Goal: Information Seeking & Learning: Understand process/instructions

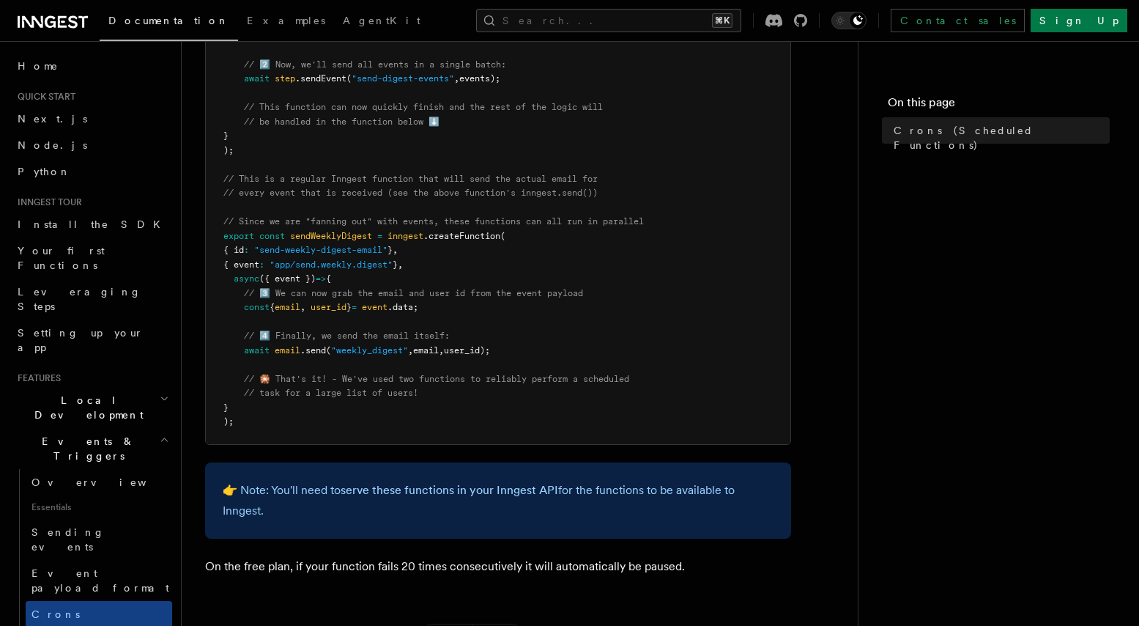
scroll to position [749, 0]
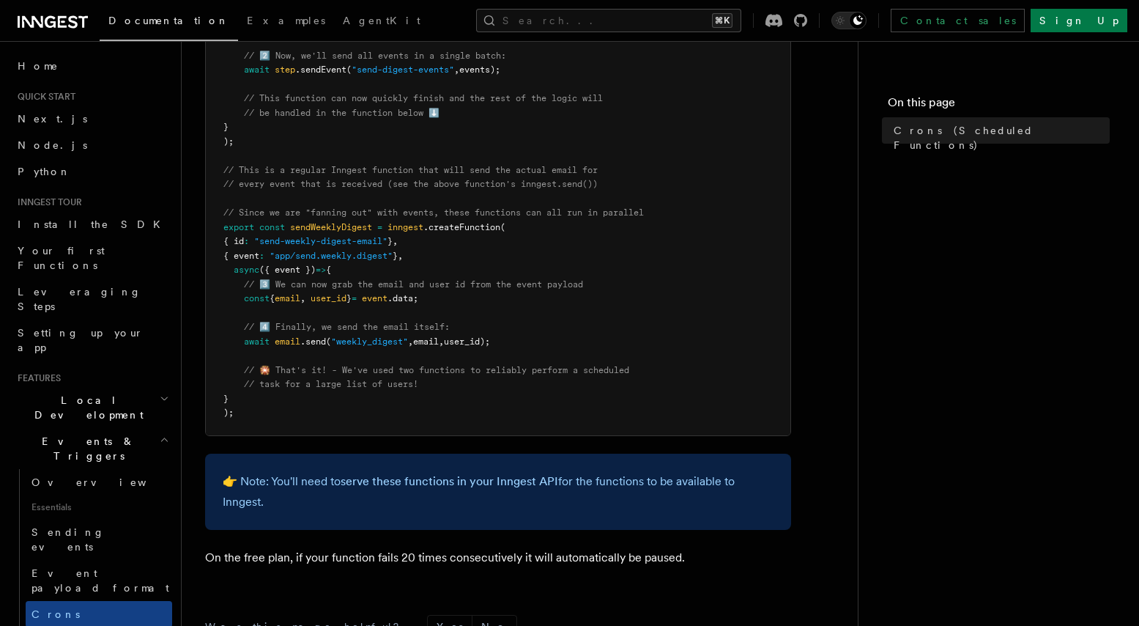
drag, startPoint x: 532, startPoint y: 342, endPoint x: 262, endPoint y: 343, distance: 269.6
drag, startPoint x: 245, startPoint y: 325, endPoint x: 502, endPoint y: 320, distance: 257.2
drag, startPoint x: 624, startPoint y: 276, endPoint x: 355, endPoint y: 289, distance: 269.9
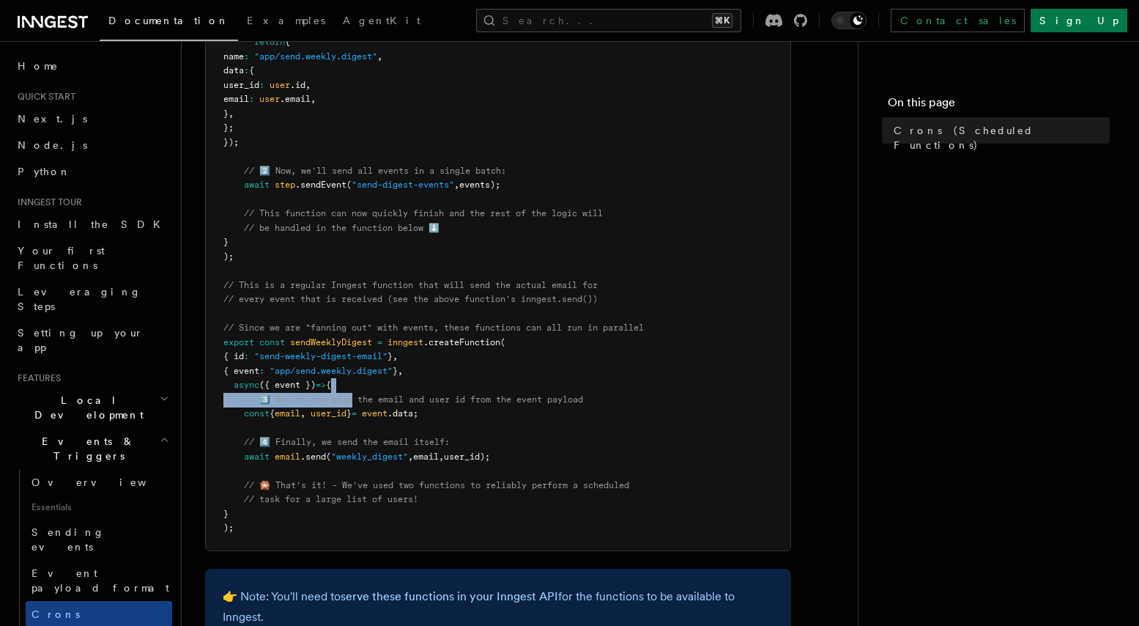
scroll to position [622, 0]
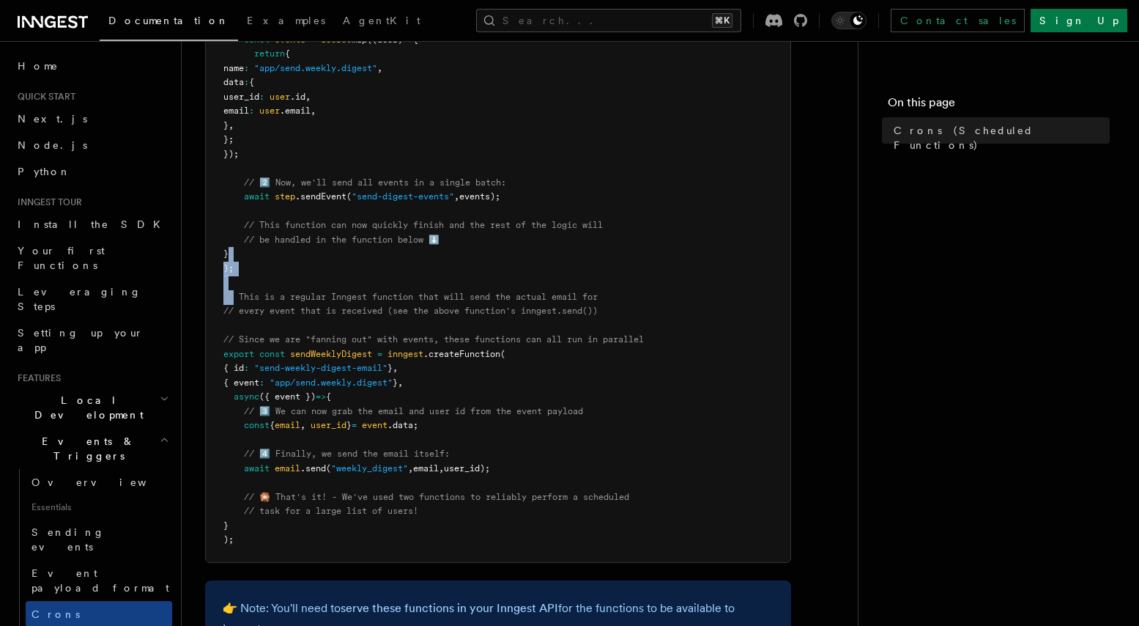
drag, startPoint x: 236, startPoint y: 296, endPoint x: 580, endPoint y: 259, distance: 346.3
click at [583, 259] on pre "import { Inngest } from "inngest" ; const inngest = new Inngest ({ id : "signup…" at bounding box center [498, 111] width 585 height 901
drag, startPoint x: 635, startPoint y: 292, endPoint x: 387, endPoint y: 305, distance: 248.7
click at [387, 305] on pre "import { Inngest } from "inngest" ; const inngest = new Inngest ({ id : "signup…" at bounding box center [498, 111] width 585 height 901
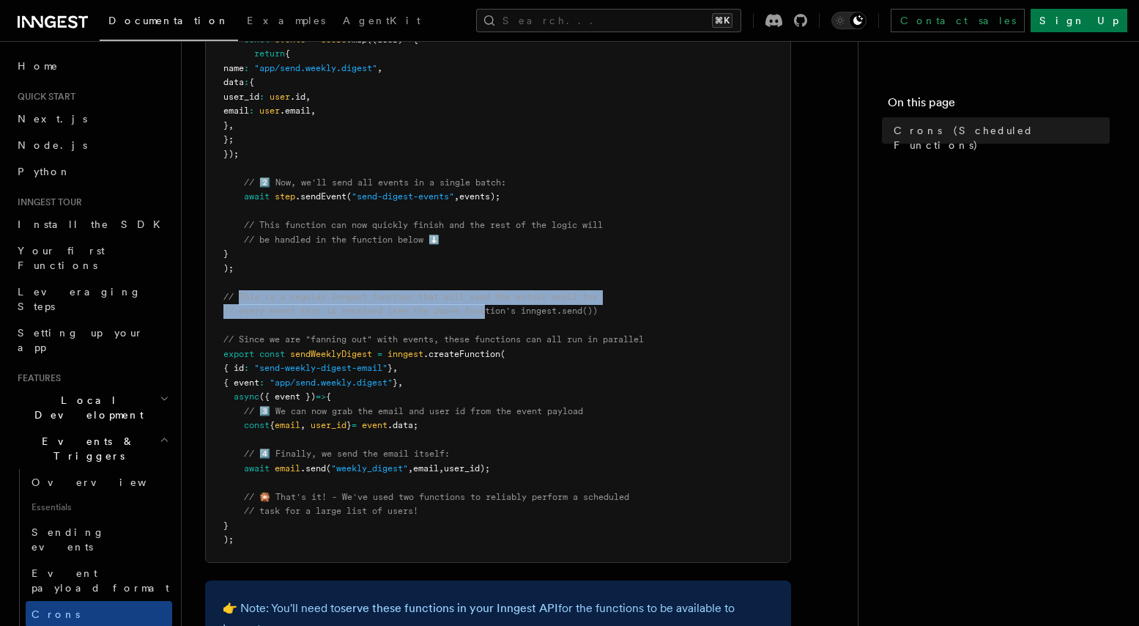
drag, startPoint x: 241, startPoint y: 296, endPoint x: 489, endPoint y: 307, distance: 247.9
click at [492, 308] on code "import { Inngest } from "inngest" ; const inngest = new Inngest ({ id : "signup…" at bounding box center [456, 110] width 467 height 867
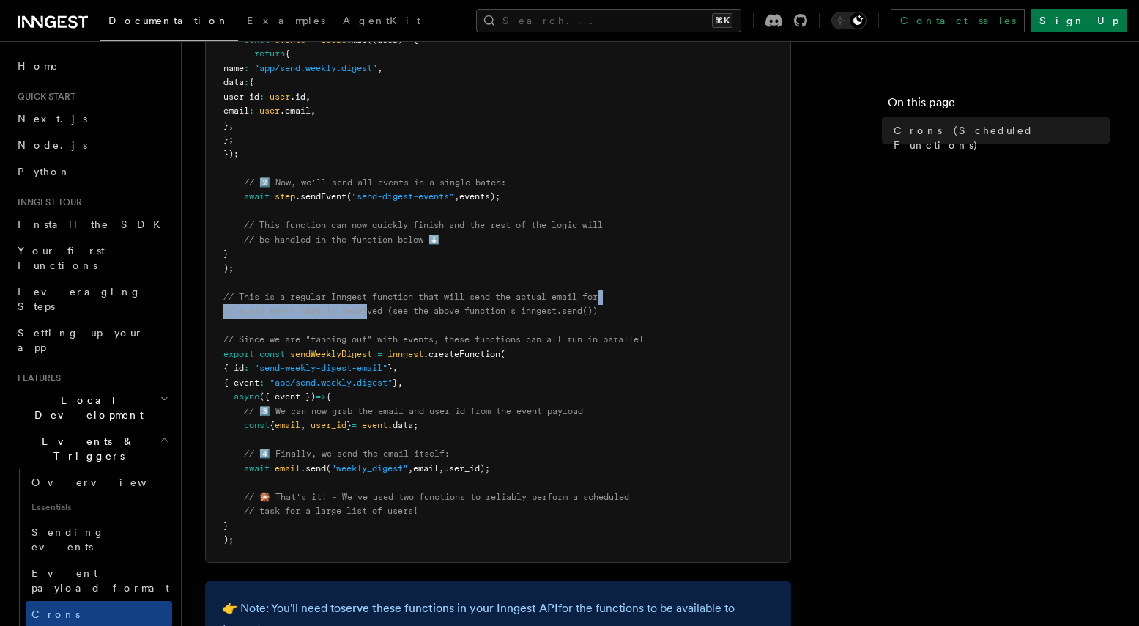
drag, startPoint x: 637, startPoint y: 303, endPoint x: 370, endPoint y: 309, distance: 267.5
click at [370, 309] on pre "import { Inngest } from "inngest" ; const inngest = new Inngest ({ id : "signup…" at bounding box center [498, 111] width 585 height 901
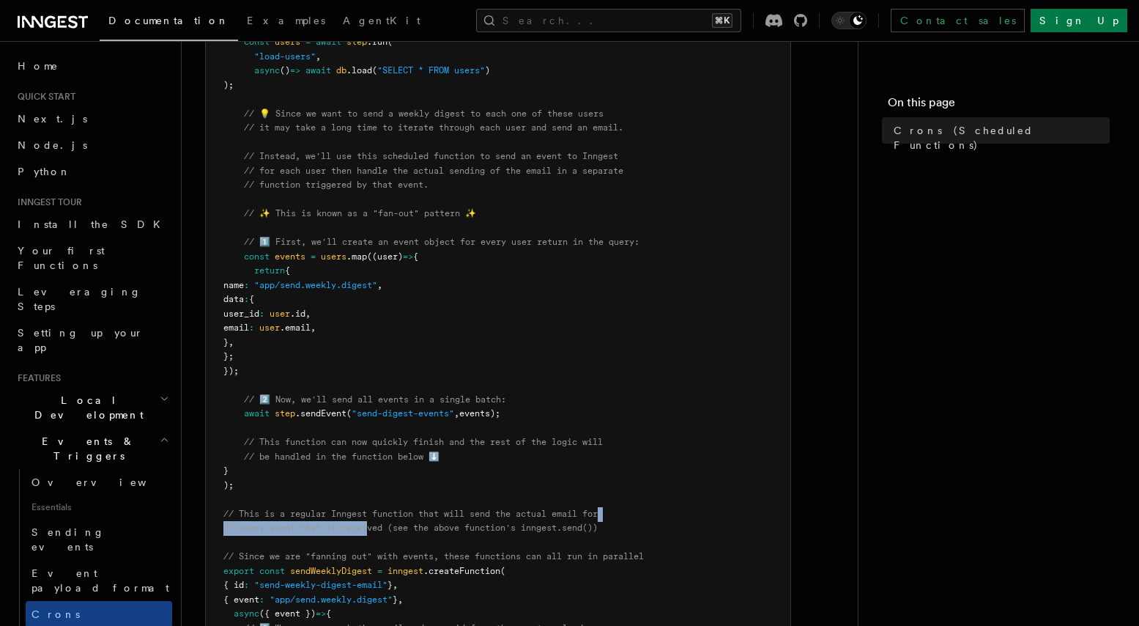
scroll to position [404, 0]
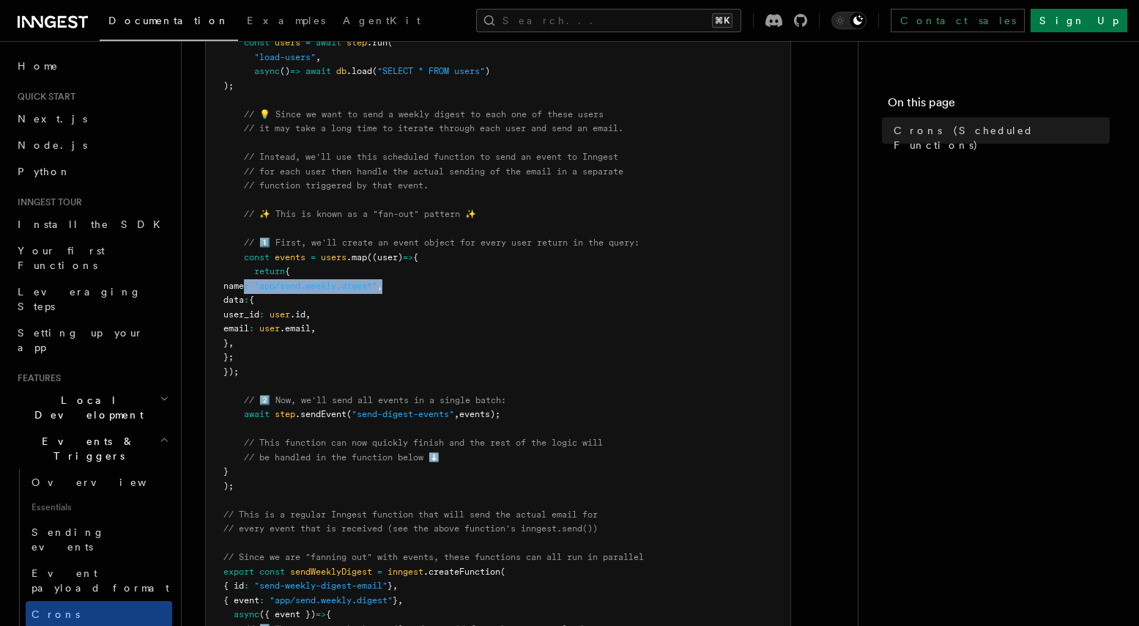
drag, startPoint x: 453, startPoint y: 282, endPoint x: 244, endPoint y: 292, distance: 209.8
click at [244, 292] on pre "import { Inngest } from "inngest" ; const inngest = new Inngest ({ id : "signup…" at bounding box center [498, 328] width 585 height 901
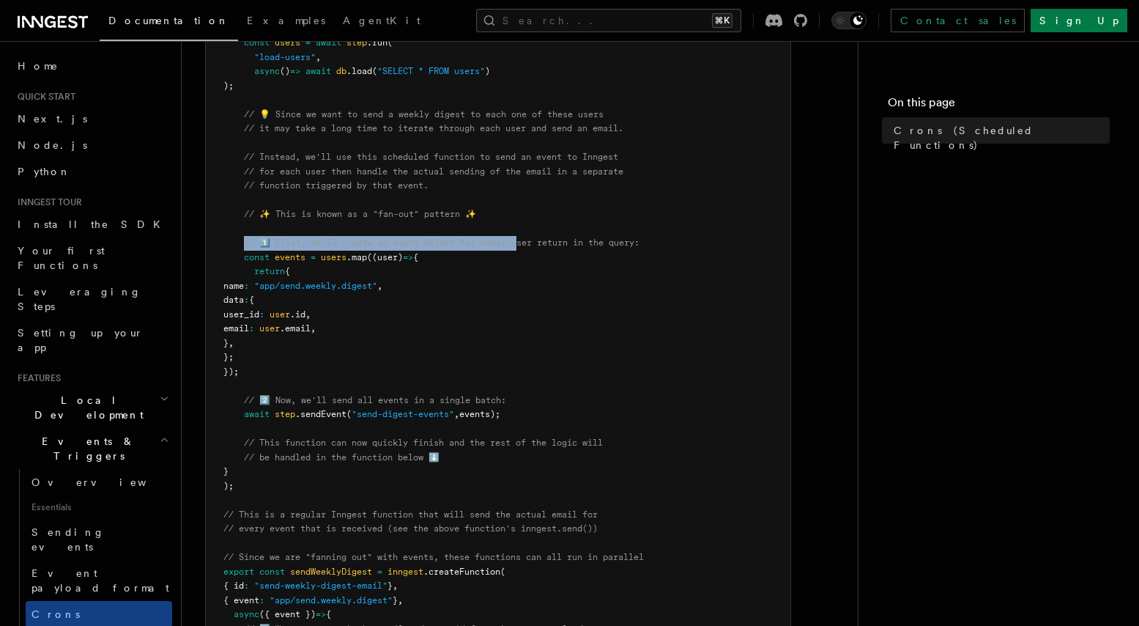
drag, startPoint x: 244, startPoint y: 241, endPoint x: 516, endPoint y: 241, distance: 271.8
click at [519, 241] on span "// 1️⃣ First, we'll create an event object for every user return in the query:" at bounding box center [442, 242] width 396 height 10
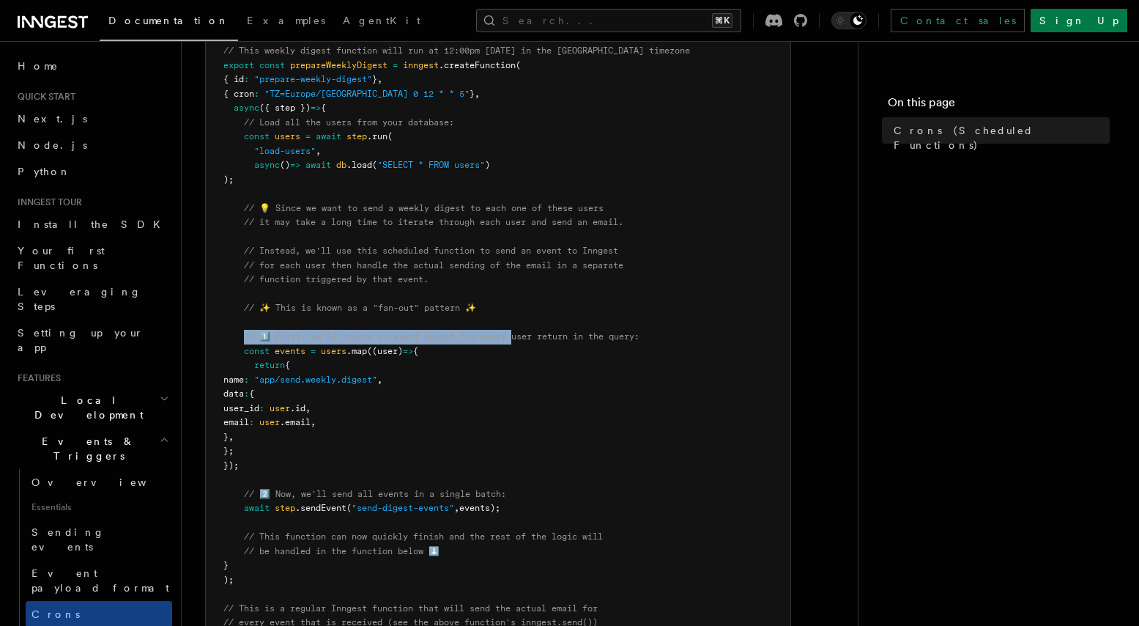
scroll to position [287, 0]
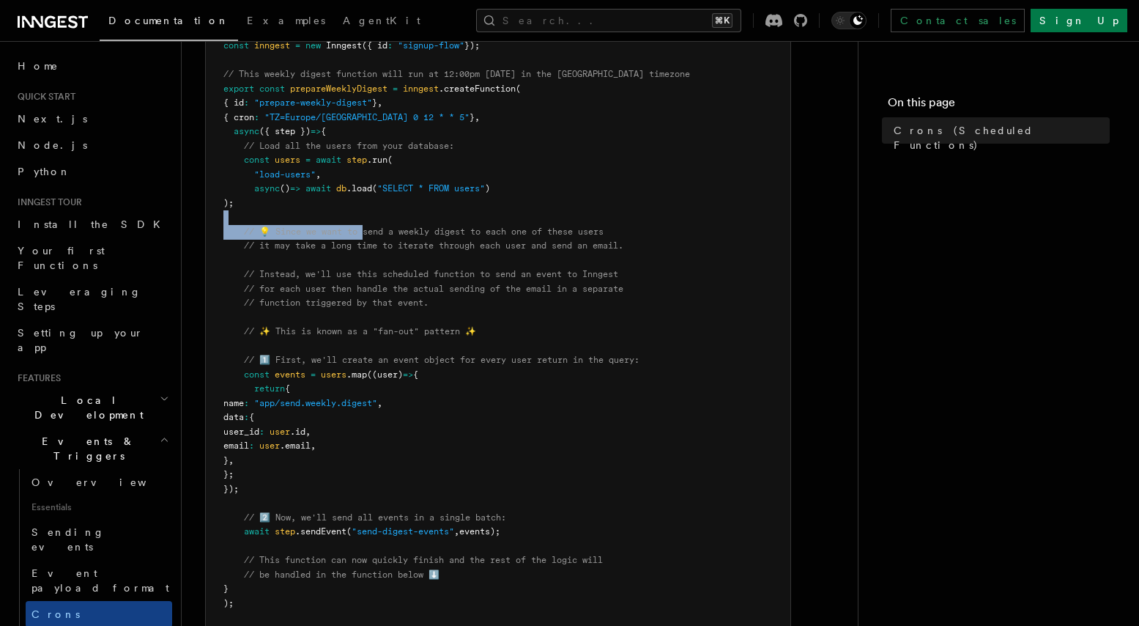
drag, startPoint x: 607, startPoint y: 223, endPoint x: 366, endPoint y: 234, distance: 241.3
click at [366, 234] on pre "import { Inngest } from "inngest" ; const inngest = new Inngest ({ id : "signup…" at bounding box center [498, 446] width 585 height 901
drag, startPoint x: 629, startPoint y: 234, endPoint x: 263, endPoint y: 240, distance: 366.3
click at [263, 240] on pre "import { Inngest } from "inngest" ; const inngest = new Inngest ({ id : "signup…" at bounding box center [498, 446] width 585 height 901
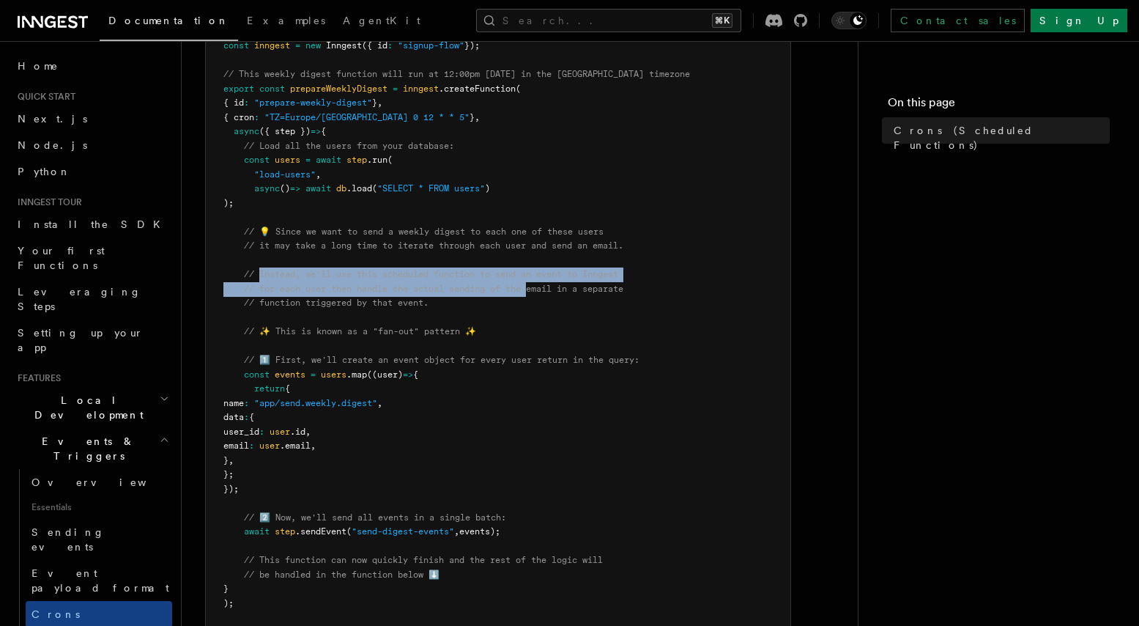
drag, startPoint x: 267, startPoint y: 275, endPoint x: 530, endPoint y: 294, distance: 264.4
click at [532, 294] on code "import { Inngest } from "inngest" ; const inngest = new Inngest ({ id : "signup…" at bounding box center [456, 445] width 467 height 867
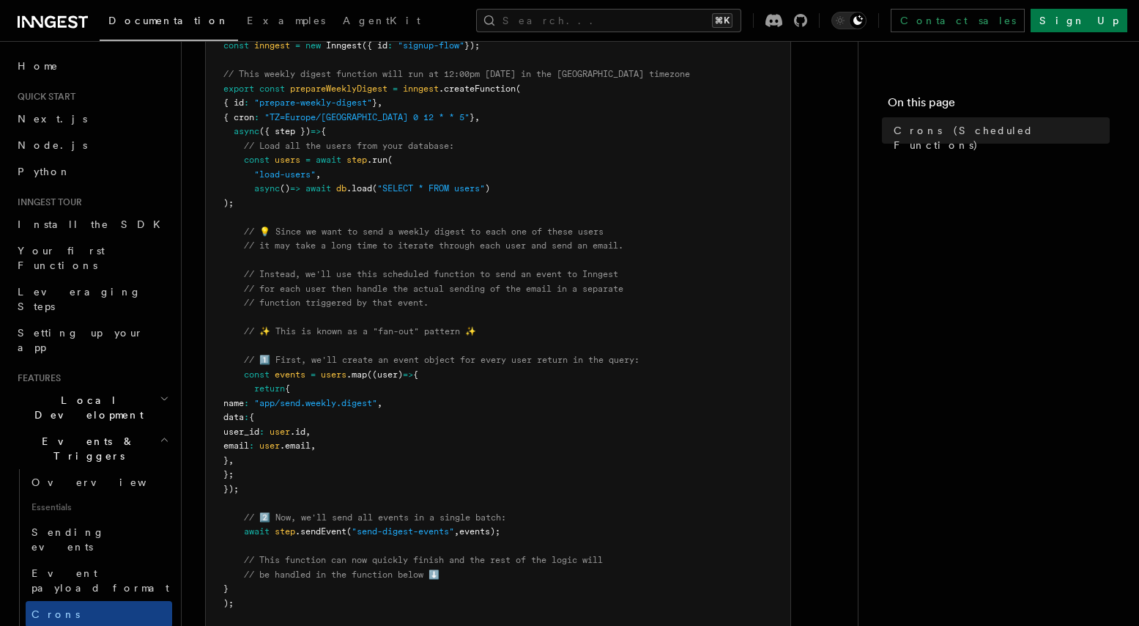
click at [632, 276] on pre "import { Inngest } from "inngest" ; const inngest = new Inngest ({ id : "signup…" at bounding box center [498, 446] width 585 height 901
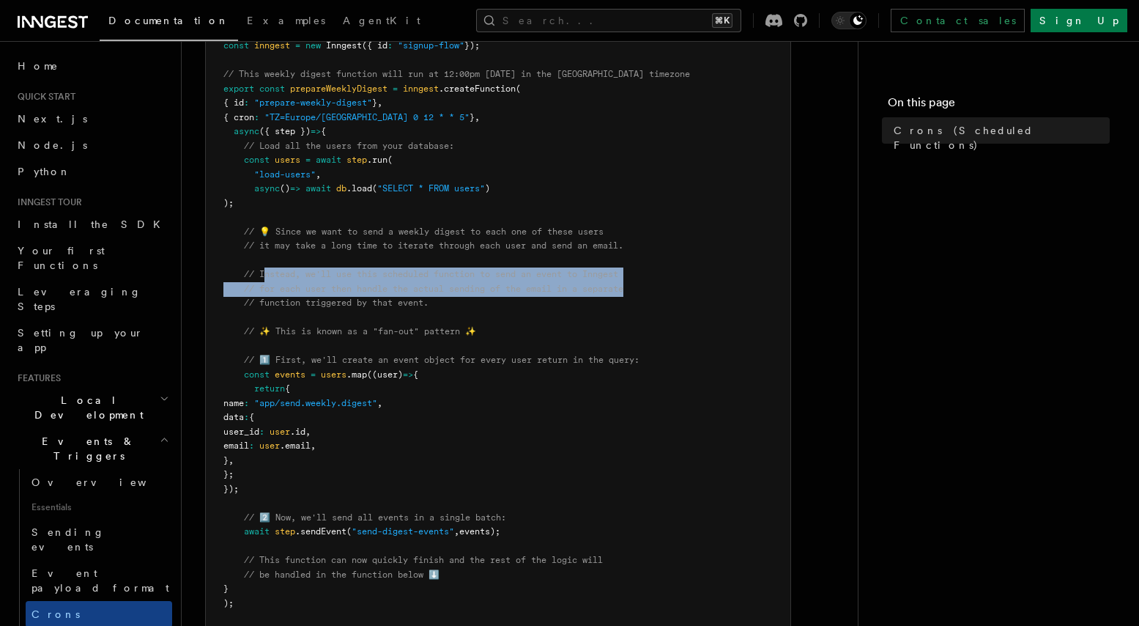
drag, startPoint x: 651, startPoint y: 285, endPoint x: 267, endPoint y: 274, distance: 384.0
click at [267, 274] on pre "import { Inngest } from "inngest" ; const inngest = new Inngest ({ id : "signup…" at bounding box center [498, 446] width 585 height 901
drag, startPoint x: 259, startPoint y: 273, endPoint x: 439, endPoint y: 308, distance: 183.0
click at [439, 308] on pre "import { Inngest } from "inngest" ; const inngest = new Inngest ({ id : "signup…" at bounding box center [498, 446] width 585 height 901
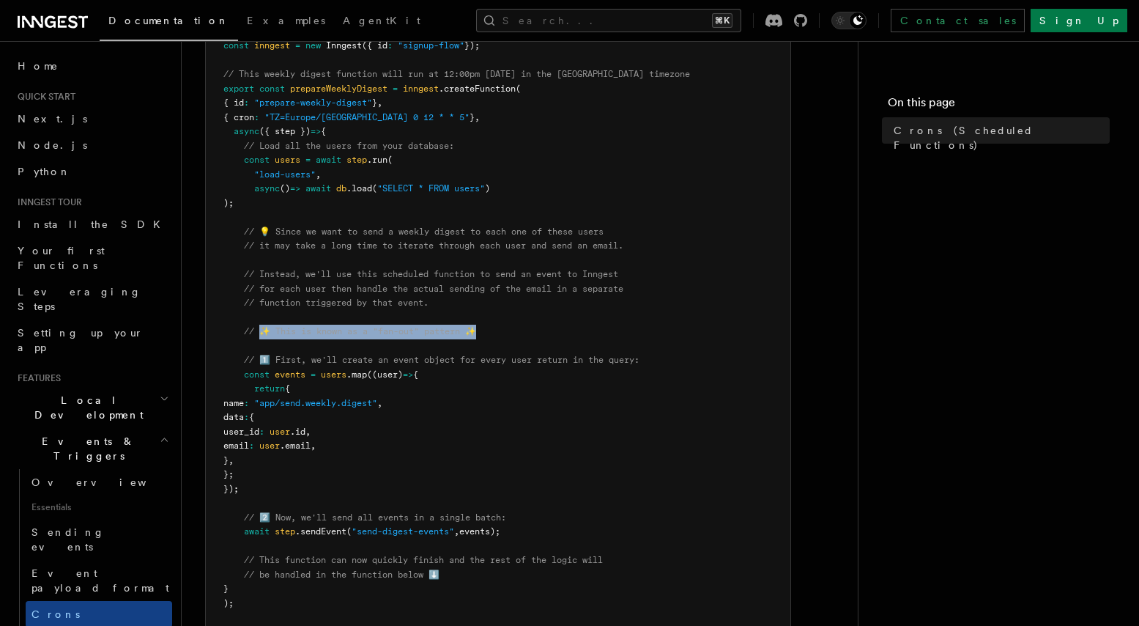
drag, startPoint x: 500, startPoint y: 330, endPoint x: 264, endPoint y: 325, distance: 235.2
click at [264, 325] on pre "import { Inngest } from "inngest" ; const inngest = new Inngest ({ id : "signup…" at bounding box center [498, 446] width 585 height 901
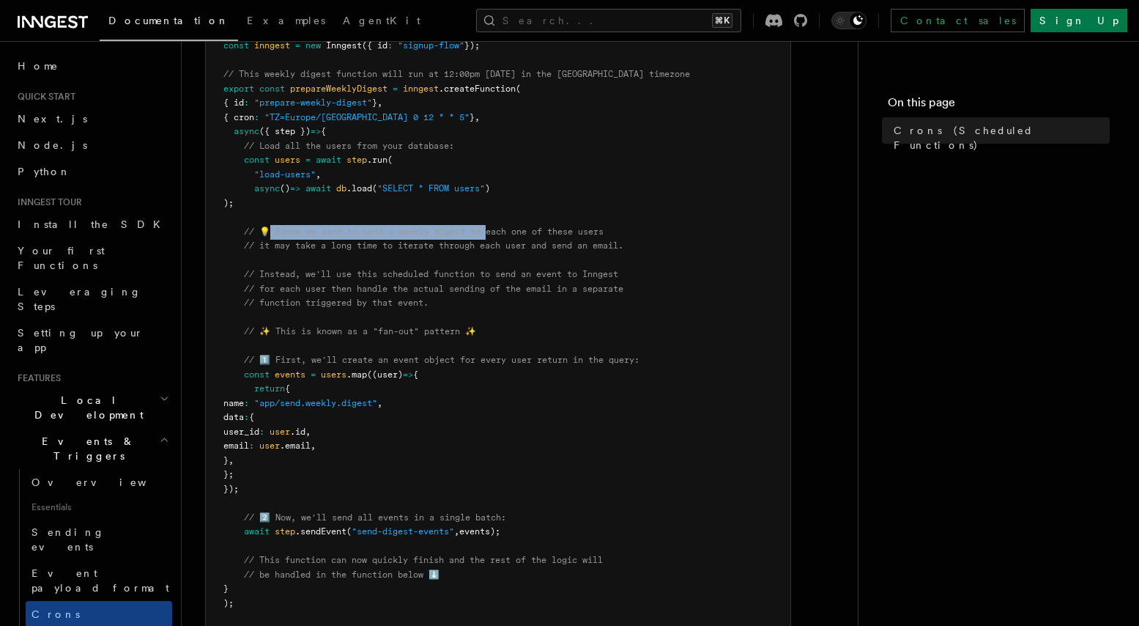
drag, startPoint x: 273, startPoint y: 234, endPoint x: 490, endPoint y: 234, distance: 216.9
click at [493, 234] on span "// 💡 Since we want to send a weekly digest to each one of these users" at bounding box center [424, 231] width 360 height 10
drag, startPoint x: 649, startPoint y: 236, endPoint x: 277, endPoint y: 232, distance: 372.2
click at [277, 232] on pre "import { Inngest } from "inngest" ; const inngest = new Inngest ({ id : "signup…" at bounding box center [498, 446] width 585 height 901
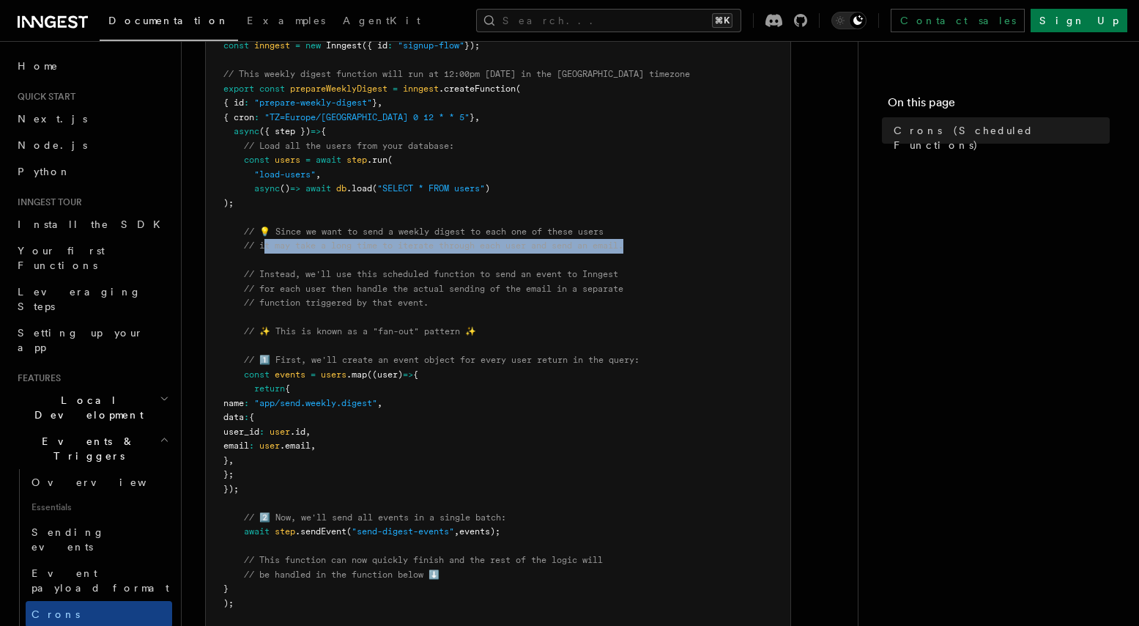
drag, startPoint x: 650, startPoint y: 251, endPoint x: 265, endPoint y: 250, distance: 384.6
click at [265, 250] on pre "import { Inngest } from "inngest" ; const inngest = new Inngest ({ id : "signup…" at bounding box center [498, 446] width 585 height 901
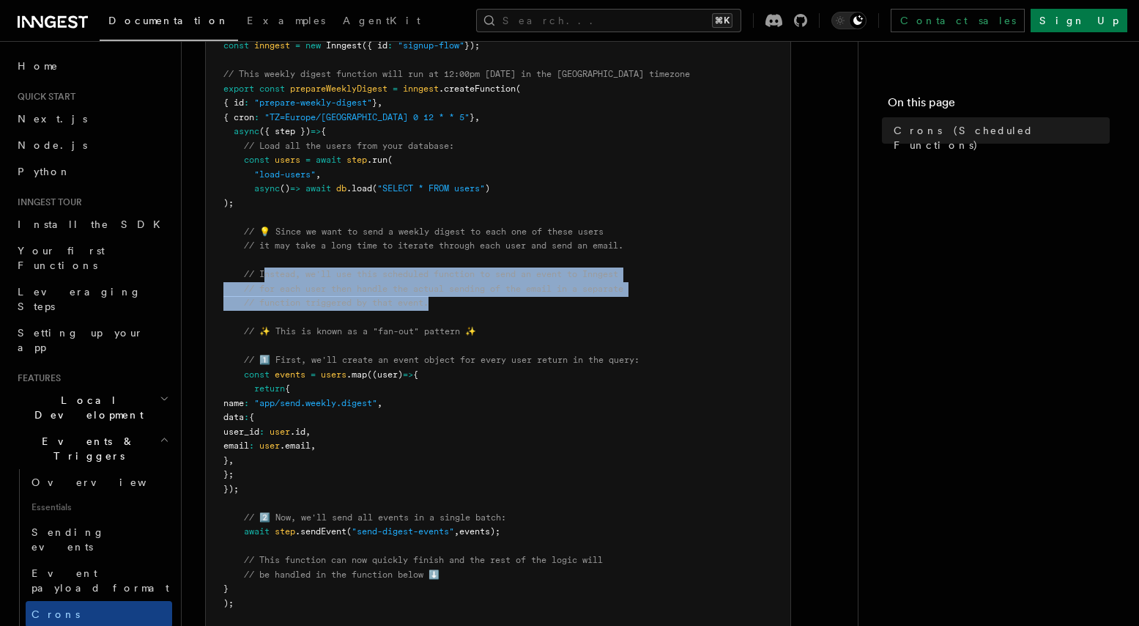
drag, startPoint x: 453, startPoint y: 298, endPoint x: 268, endPoint y: 279, distance: 186.3
click at [268, 279] on pre "import { Inngest } from "inngest" ; const inngest = new Inngest ({ id : "signup…" at bounding box center [498, 446] width 585 height 901
drag, startPoint x: 284, startPoint y: 199, endPoint x: 242, endPoint y: 168, distance: 52.3
click at [242, 168] on pre "import { Inngest } from "inngest" ; const inngest = new Inngest ({ id : "signup…" at bounding box center [498, 446] width 585 height 901
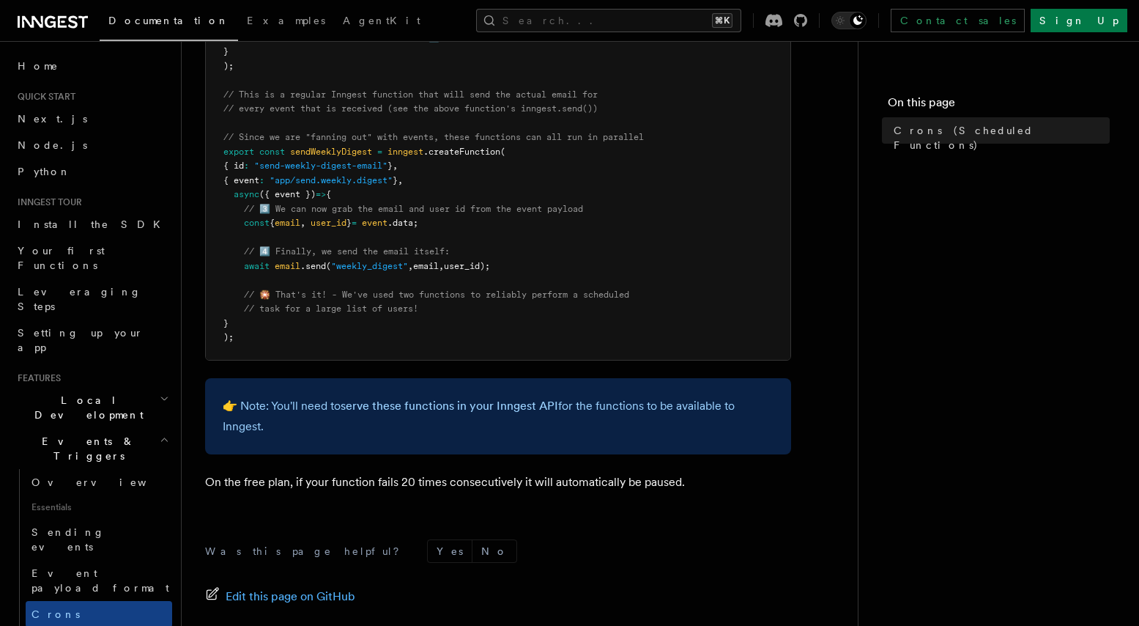
scroll to position [879, 0]
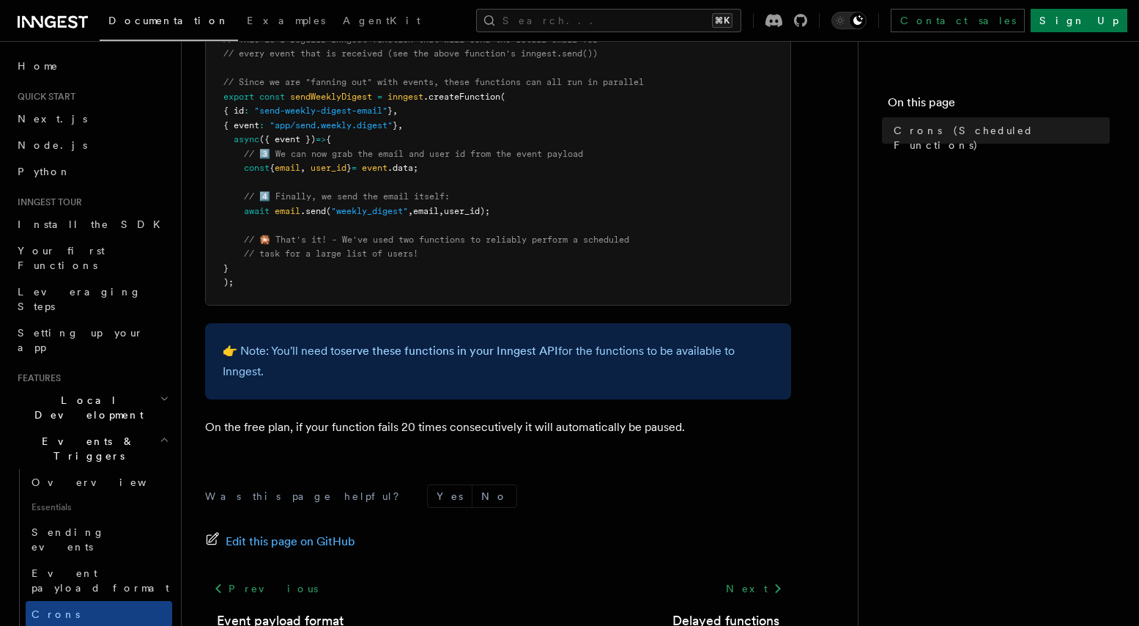
drag, startPoint x: 295, startPoint y: 369, endPoint x: 276, endPoint y: 350, distance: 26.4
click at [276, 350] on p "👉 Note: You'll need to serve these functions in your Inngest API for the functi…" at bounding box center [498, 361] width 551 height 41
drag, startPoint x: 255, startPoint y: 341, endPoint x: 259, endPoint y: 350, distance: 9.8
click at [259, 350] on p "👉 Note: You'll need to serve these functions in your Inngest API for the functi…" at bounding box center [498, 361] width 551 height 41
drag, startPoint x: 265, startPoint y: 369, endPoint x: 264, endPoint y: 358, distance: 11.1
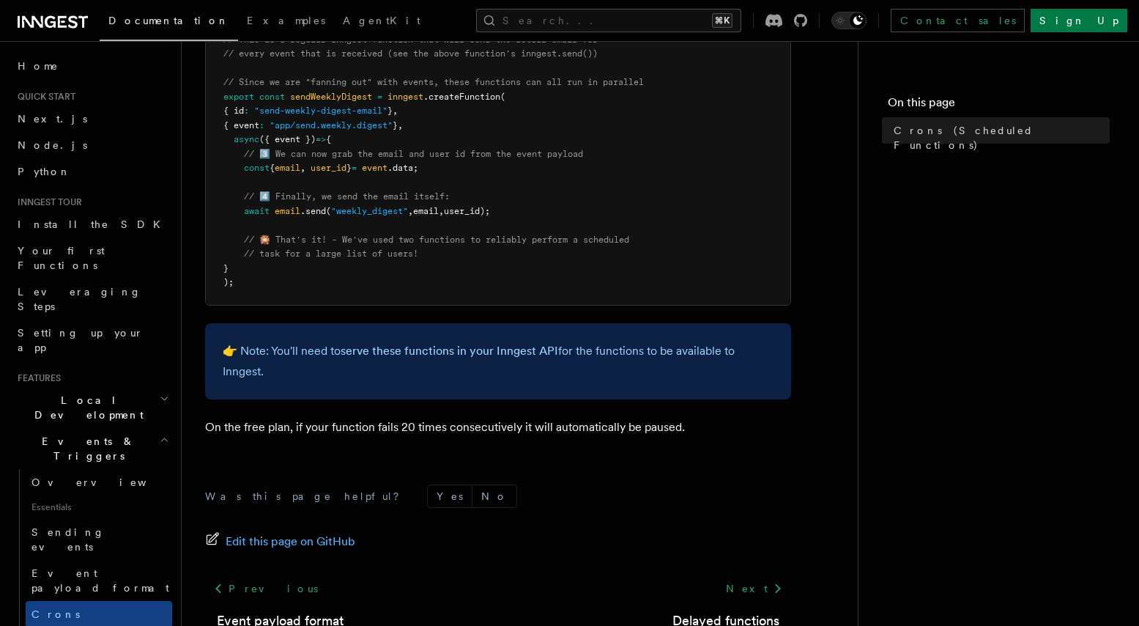
click at [264, 358] on p "👉 Note: You'll need to serve these functions in your Inngest API for the functi…" at bounding box center [498, 361] width 551 height 41
click at [279, 424] on p "On the free plan, if your function fails 20 times consecutively it will automat…" at bounding box center [498, 427] width 586 height 21
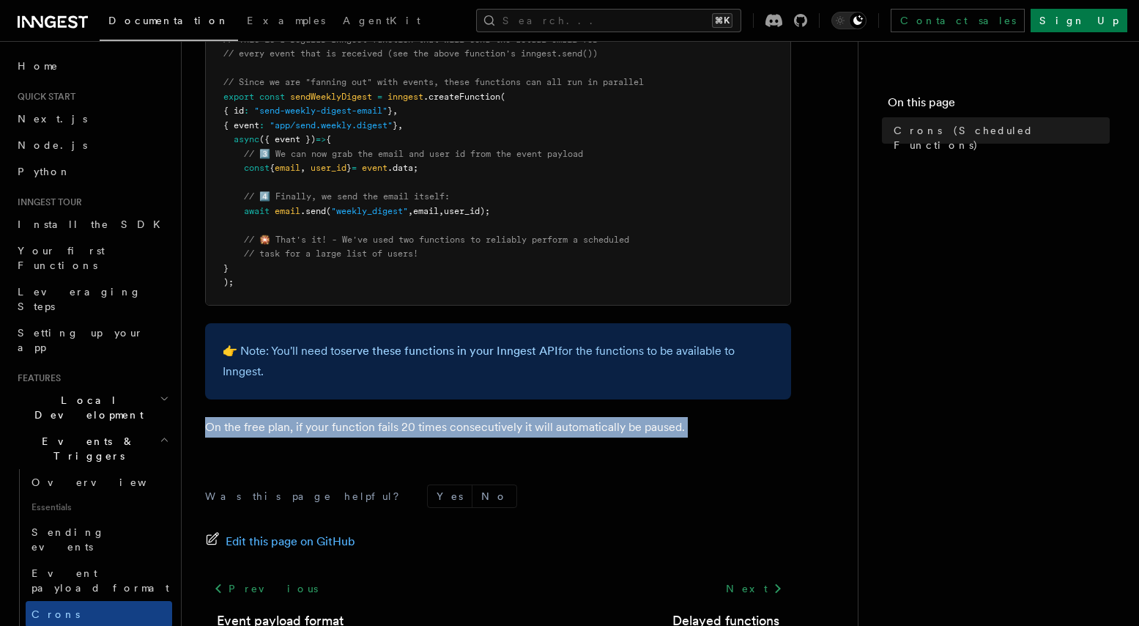
click at [279, 424] on p "On the free plan, if your function fails 20 times consecutively it will automat…" at bounding box center [498, 427] width 586 height 21
